Goal: Transaction & Acquisition: Purchase product/service

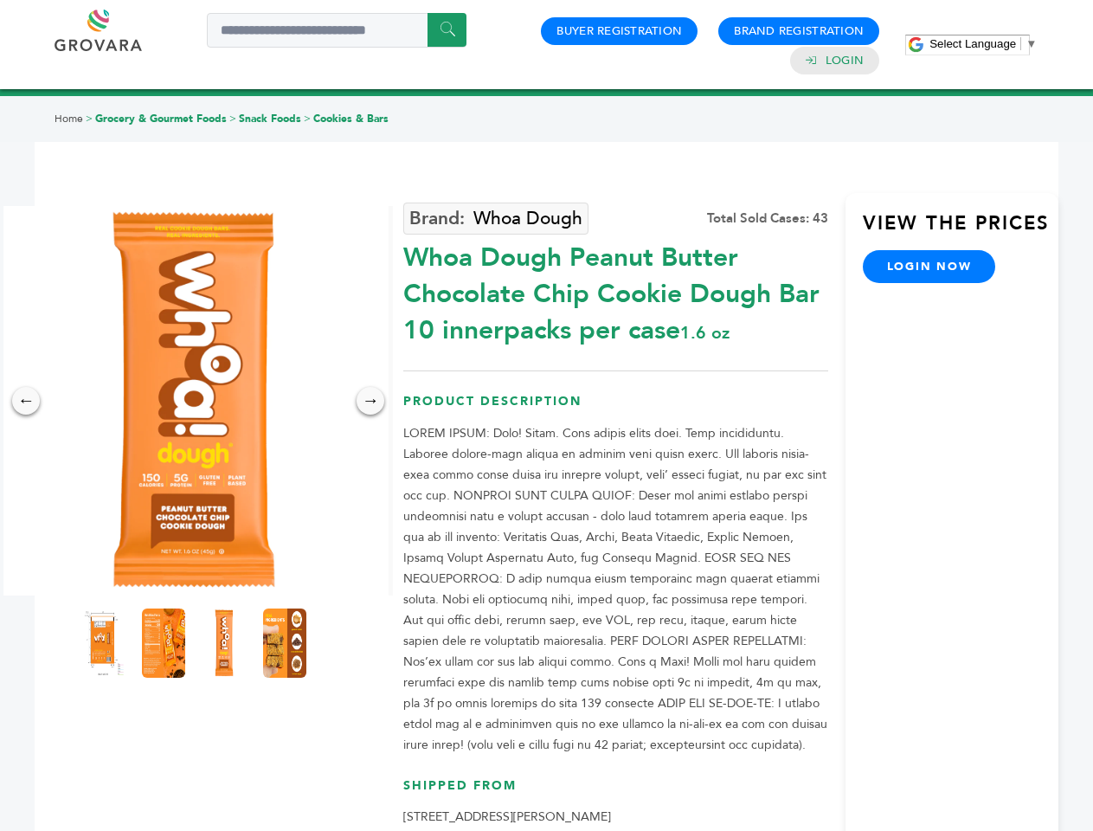
click at [983, 43] on span "Select Language" at bounding box center [973, 43] width 87 height 13
click at [194, 401] on img at bounding box center [193, 400] width 389 height 389
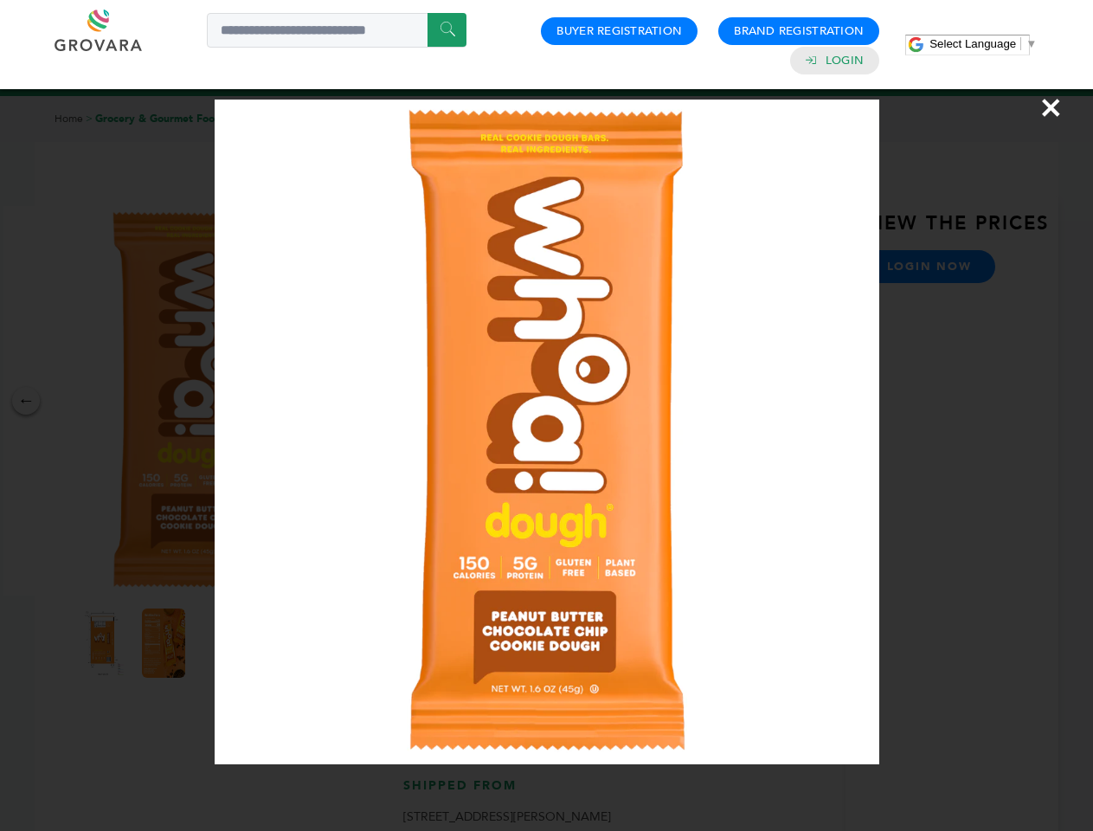
click at [26, 401] on div "×" at bounding box center [546, 415] width 1093 height 831
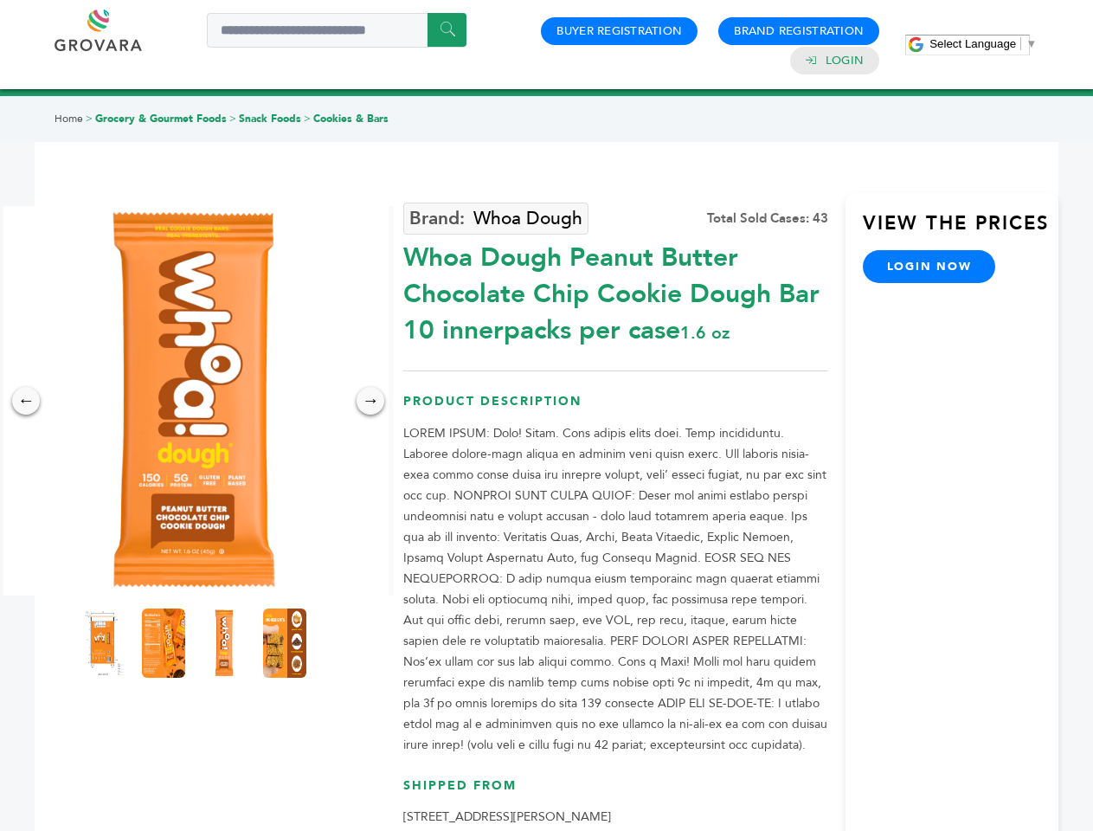
click at [370, 401] on div "→" at bounding box center [371, 401] width 28 height 28
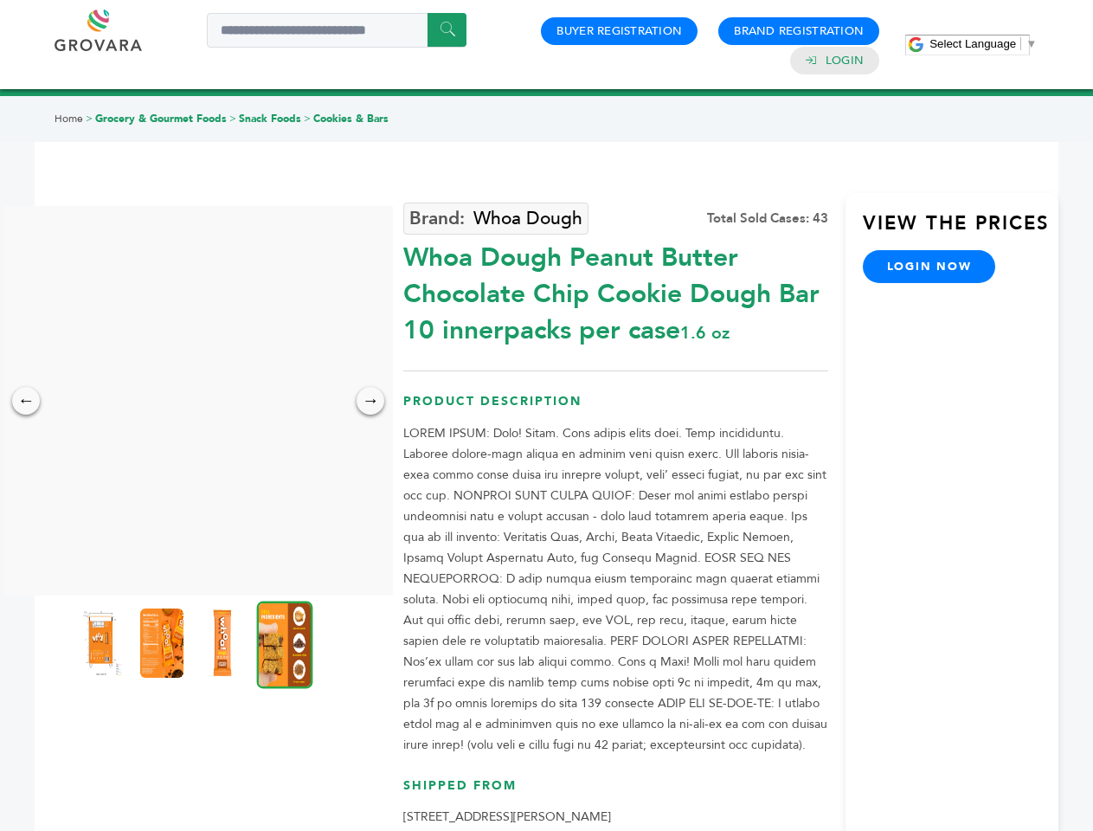
click at [103, 643] on img at bounding box center [101, 642] width 43 height 69
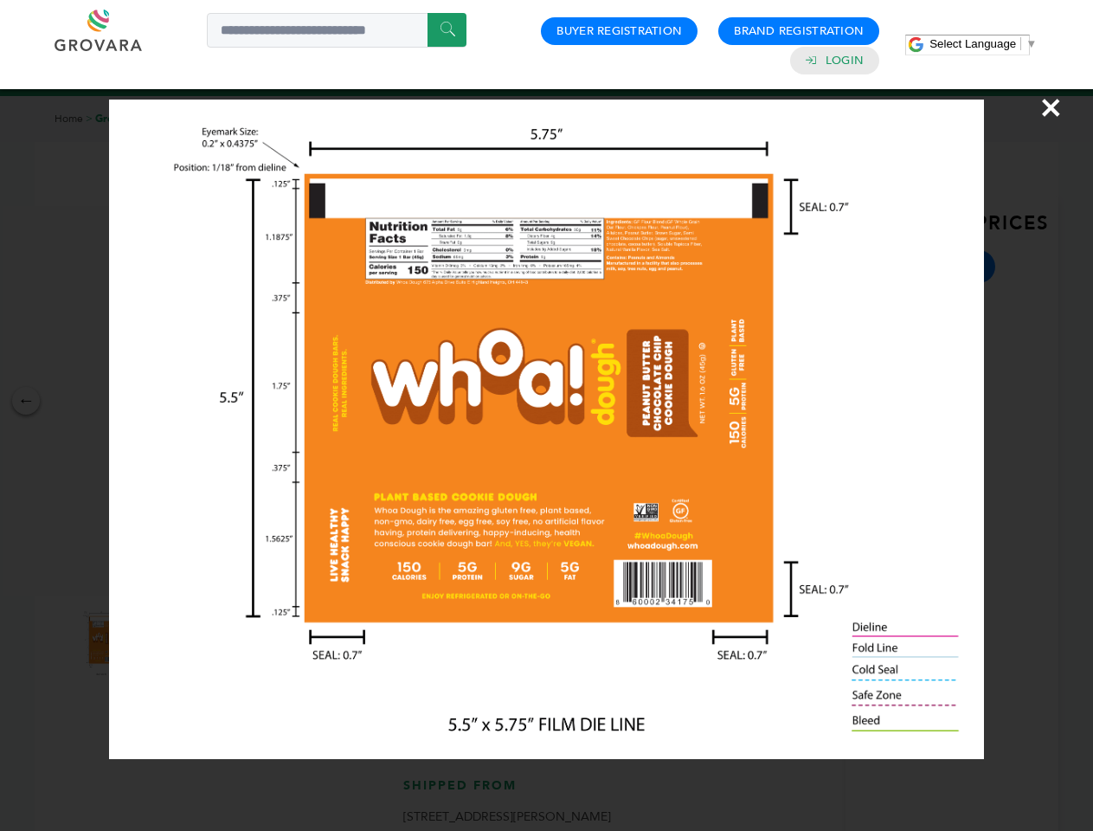
click at [164, 643] on div "×" at bounding box center [546, 415] width 1093 height 831
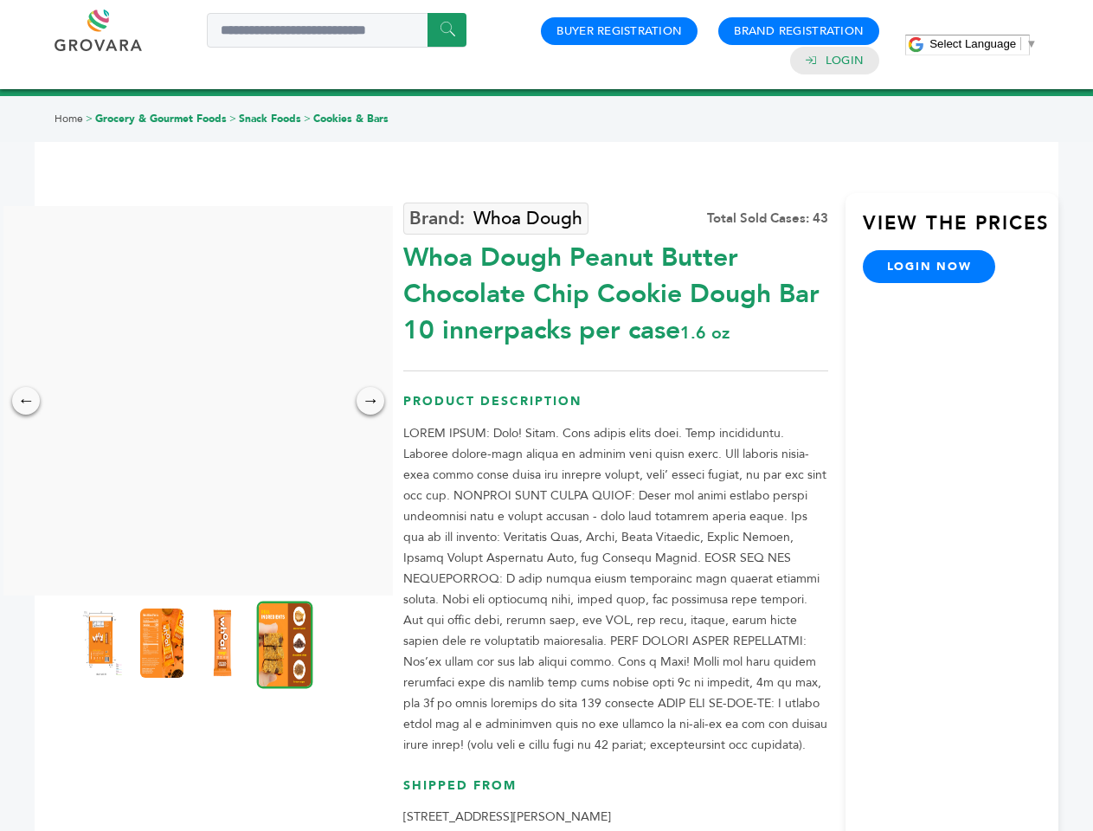
click at [224, 643] on img at bounding box center [222, 642] width 43 height 69
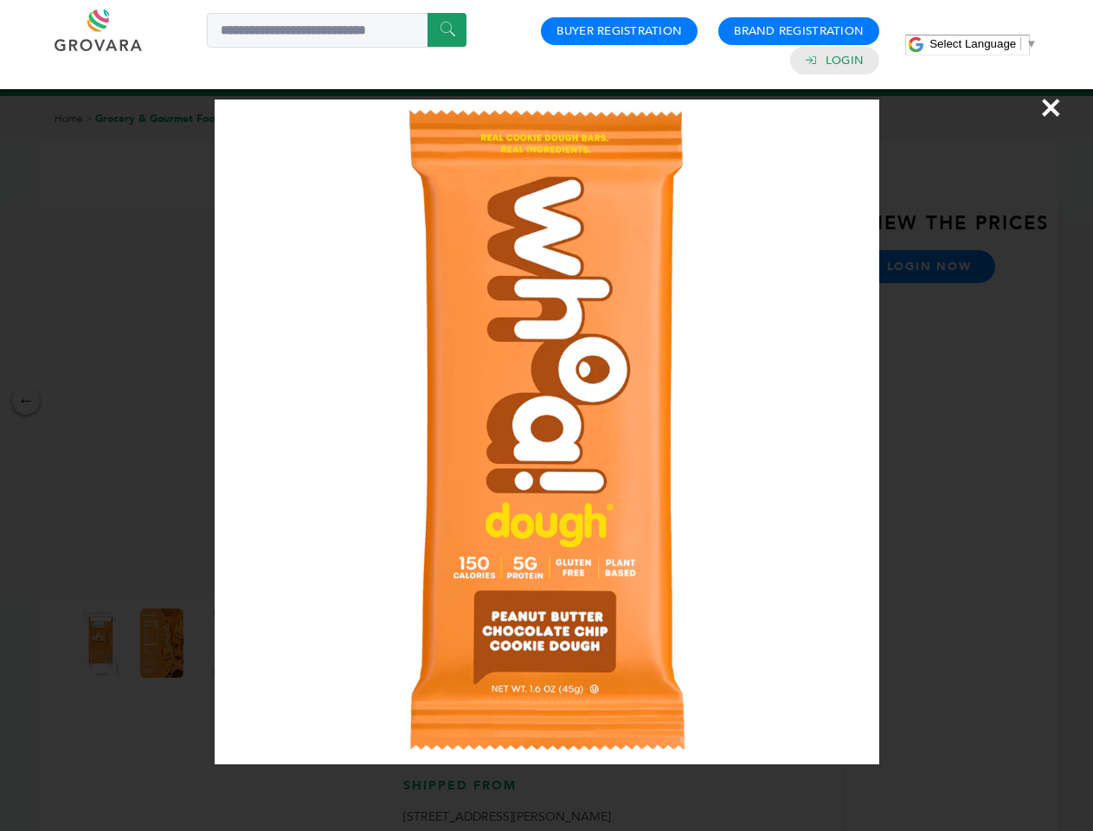
click at [285, 643] on div "×" at bounding box center [546, 415] width 1093 height 831
